Goal: Task Accomplishment & Management: Use online tool/utility

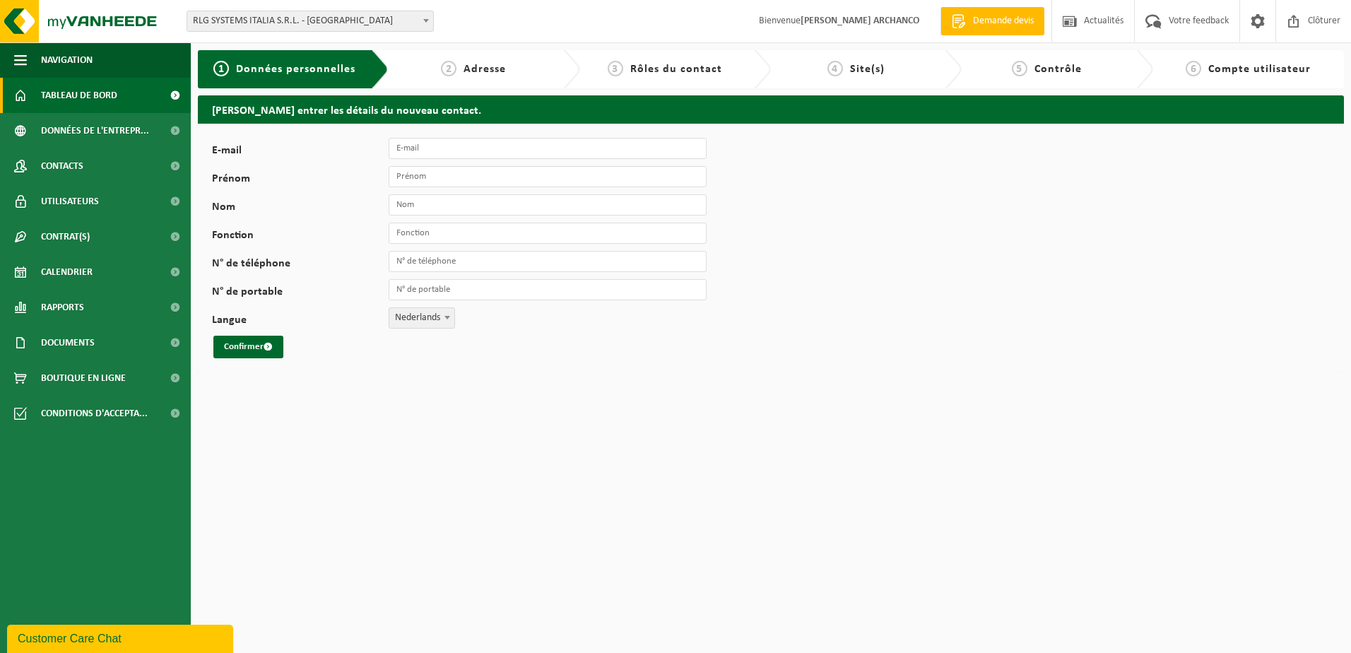
click at [83, 90] on span "Tableau de bord" at bounding box center [79, 95] width 76 height 35
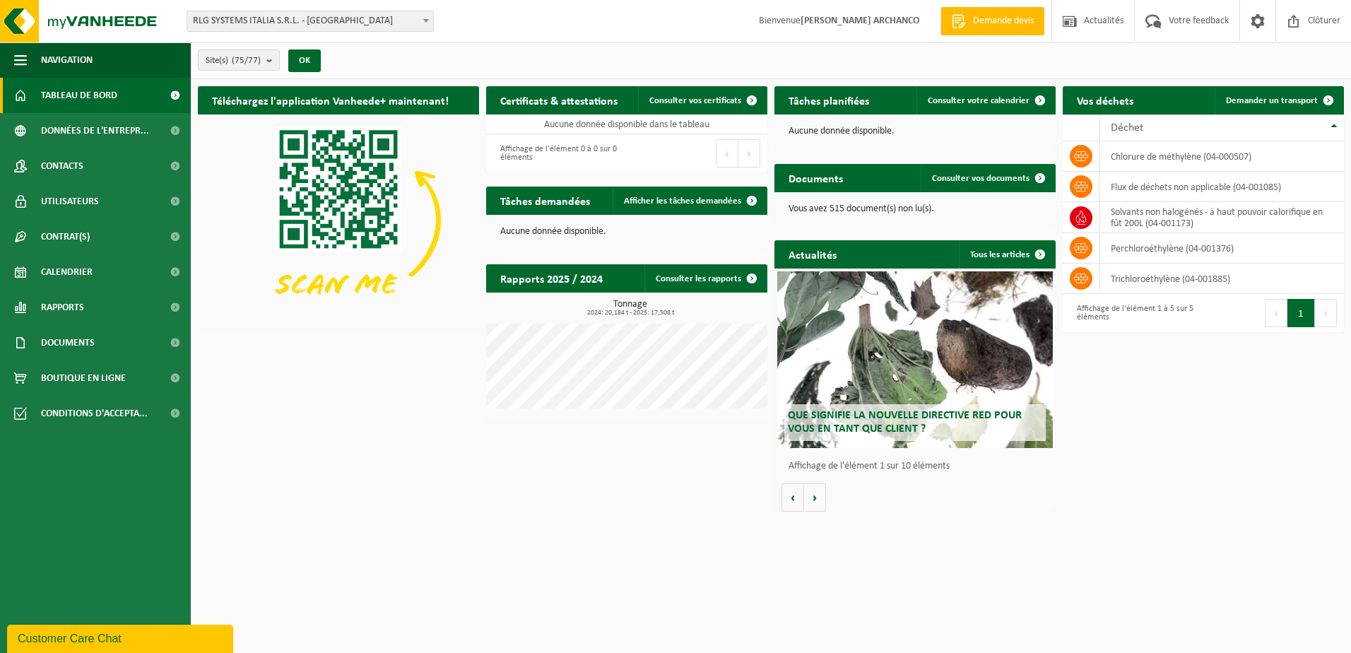
click at [401, 18] on span "RLG SYSTEMS ITALIA S.R.L. - [GEOGRAPHIC_DATA]" at bounding box center [310, 21] width 246 height 20
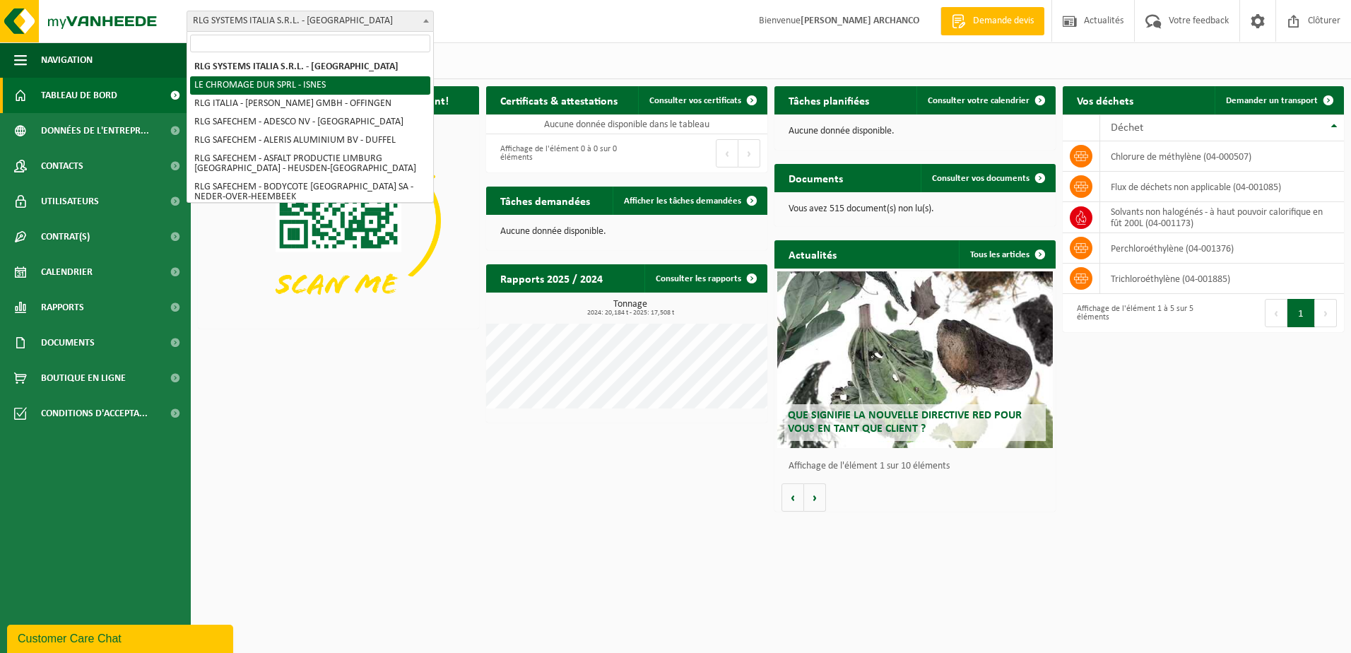
click at [476, 30] on div "Site: RLG SYSTEMS ITALIA S.R.L. - TORINO LE CHROMAGE DUR SPRL - ISNES RLG ITALI…" at bounding box center [675, 21] width 1351 height 43
